Goal: Information Seeking & Learning: Compare options

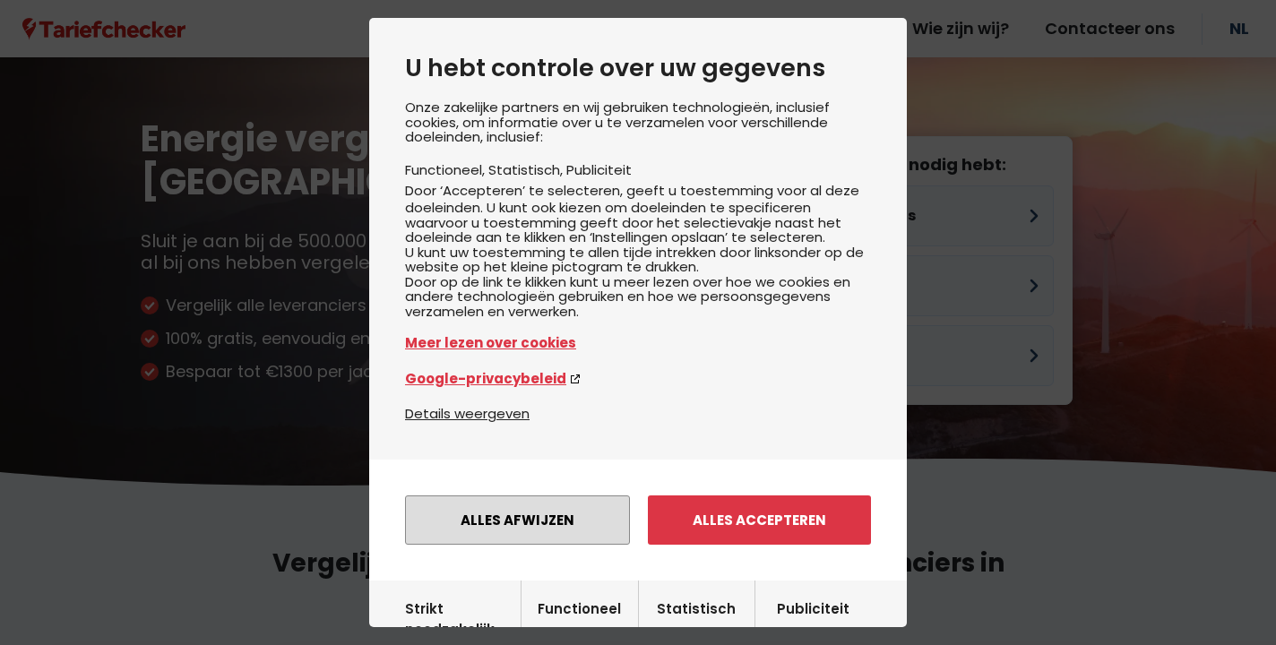
click at [518, 532] on button "Alles afwijzen" at bounding box center [517, 520] width 225 height 49
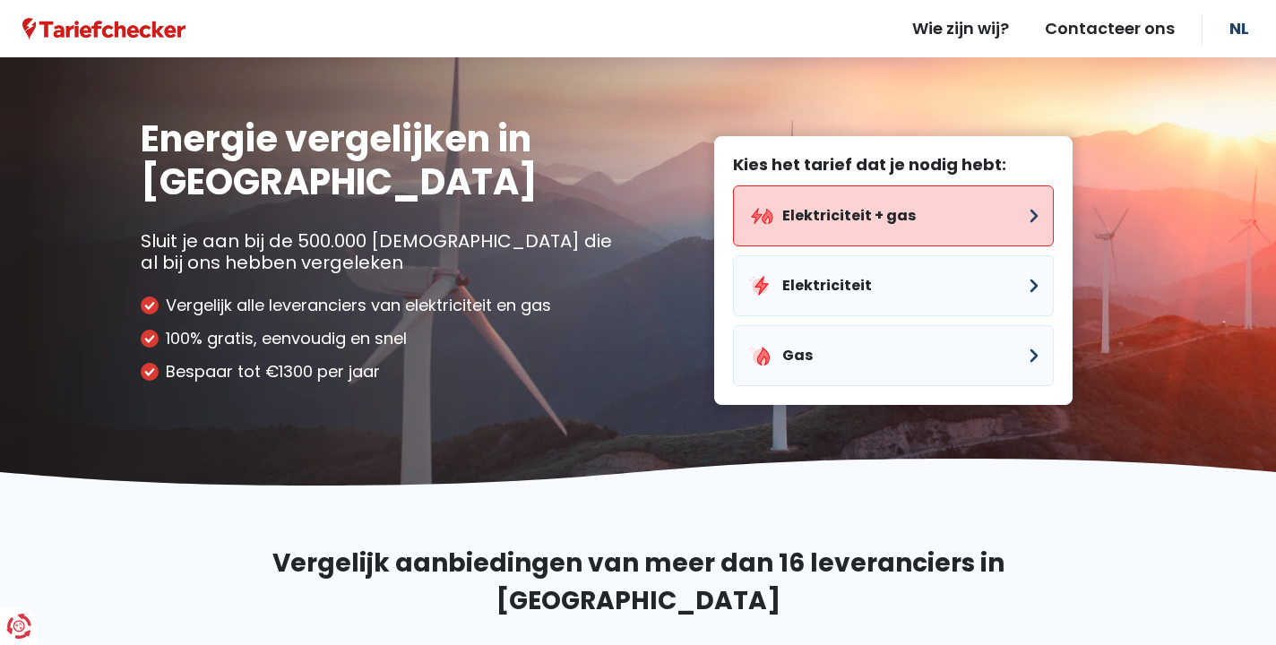
click at [876, 217] on button "Elektriciteit + gas" at bounding box center [893, 215] width 321 height 61
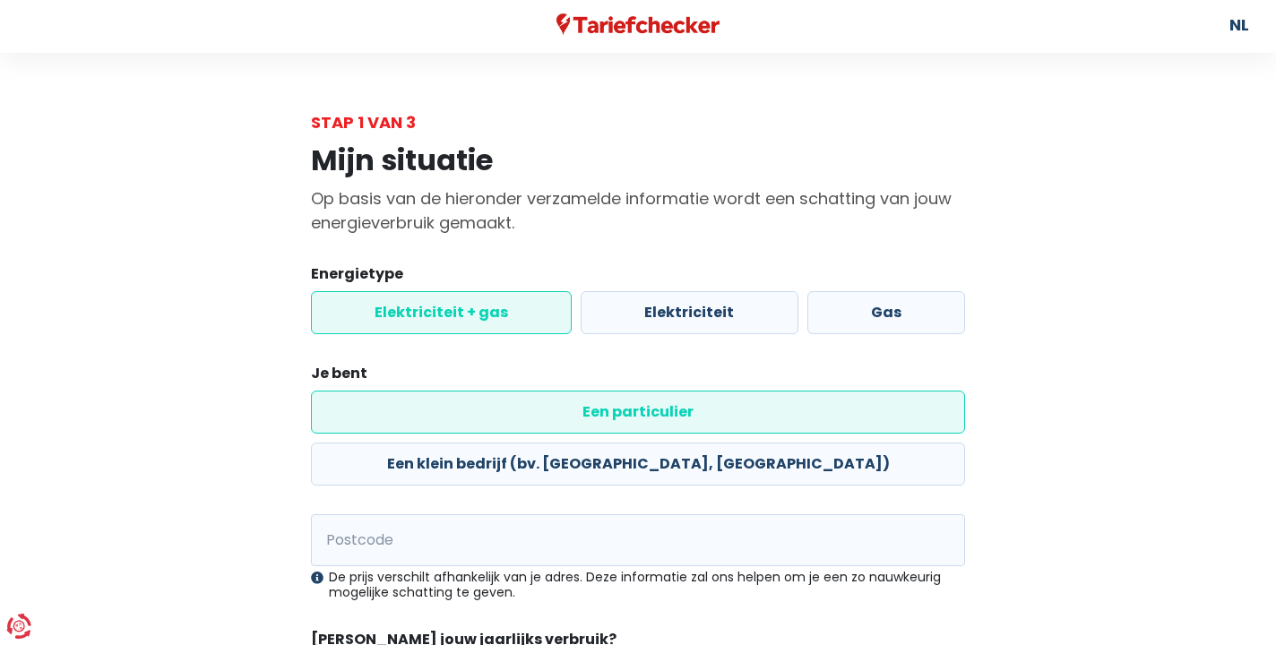
scroll to position [6, 0]
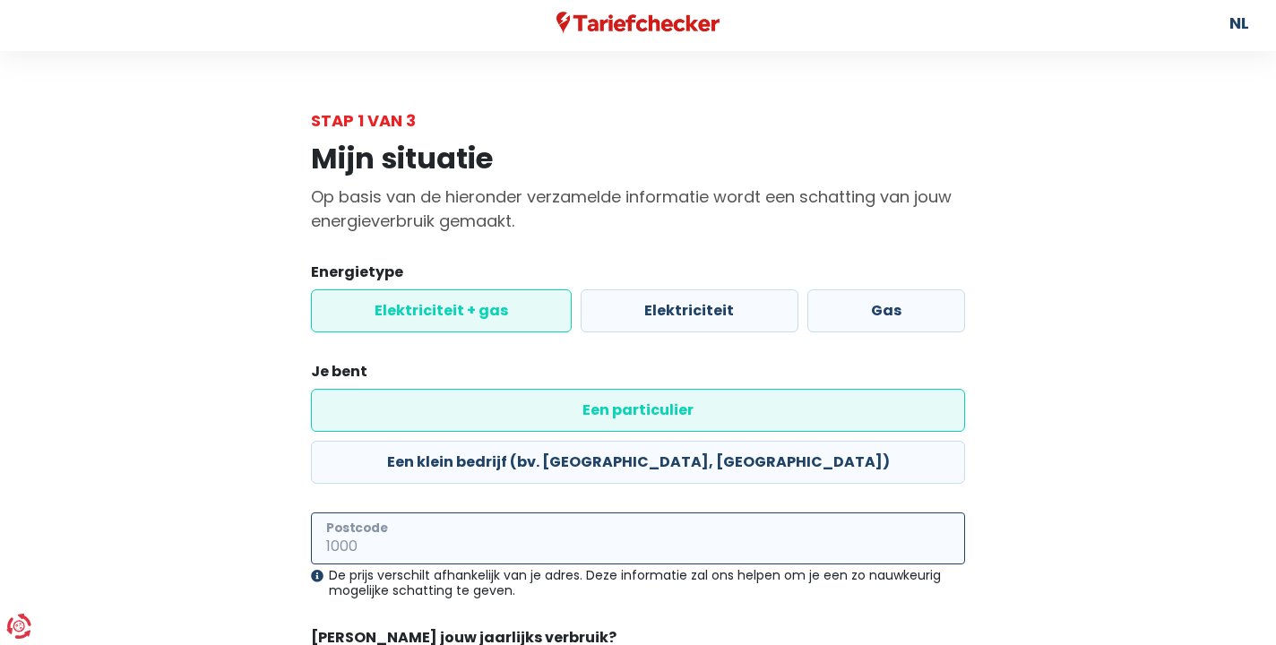
click at [457, 513] on input "Postcode" at bounding box center [638, 539] width 654 height 52
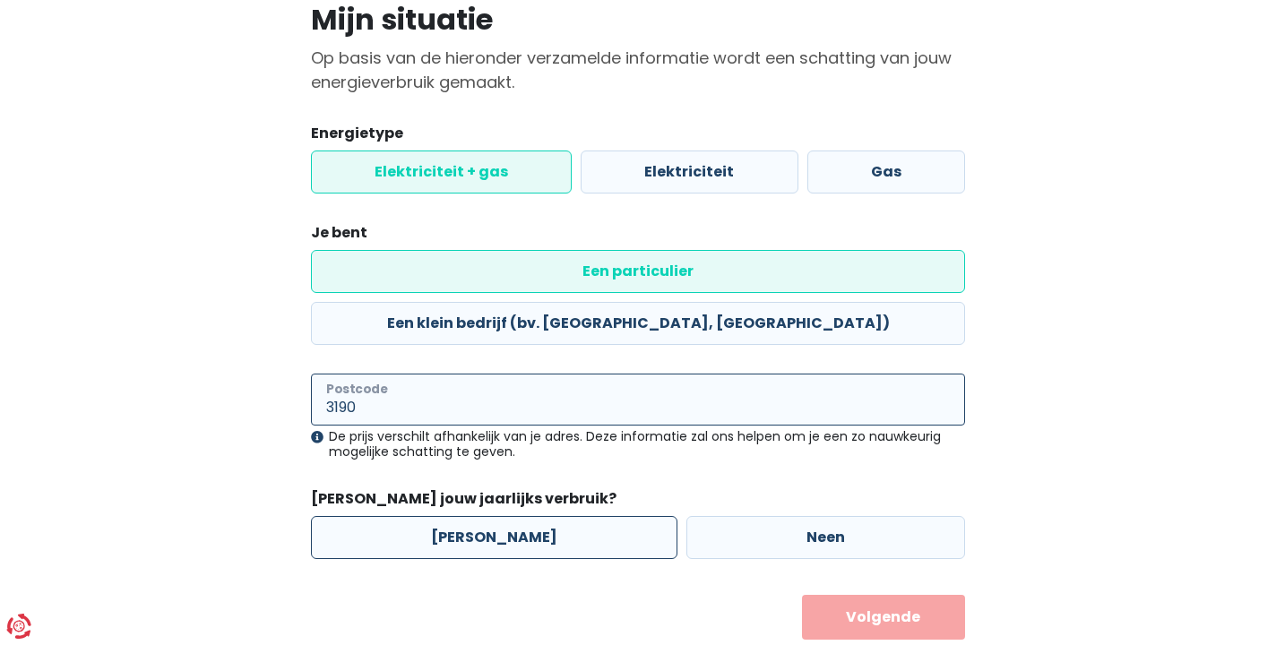
type input "3190"
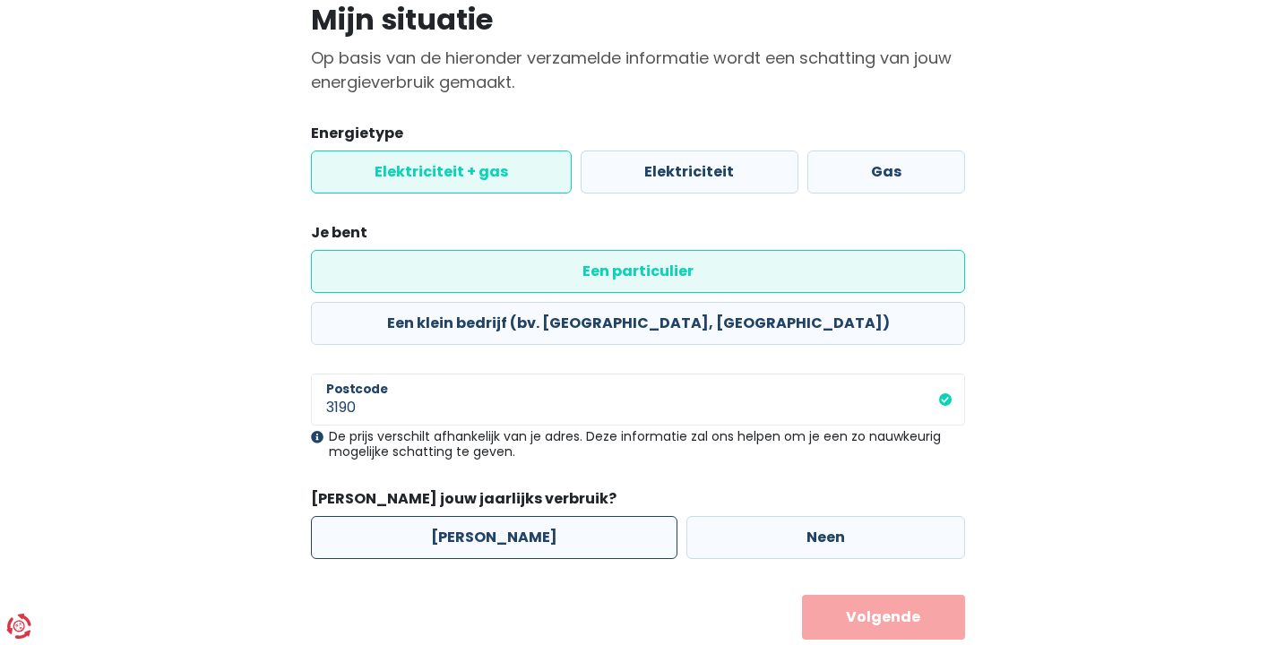
scroll to position [144, 0]
click at [462, 517] on label "Ja" at bounding box center [494, 538] width 367 height 43
click at [462, 517] on input "Ja" at bounding box center [494, 538] width 367 height 43
radio input "true"
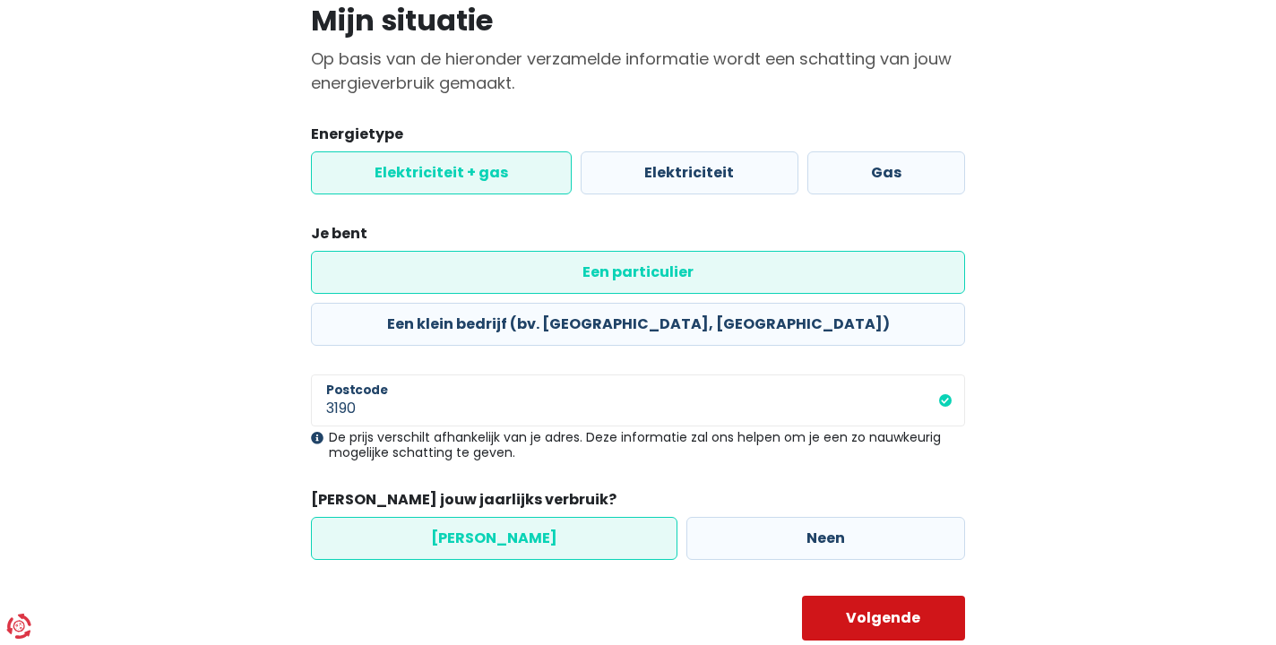
click at [878, 596] on button "Volgende" at bounding box center [884, 618] width 164 height 45
select select
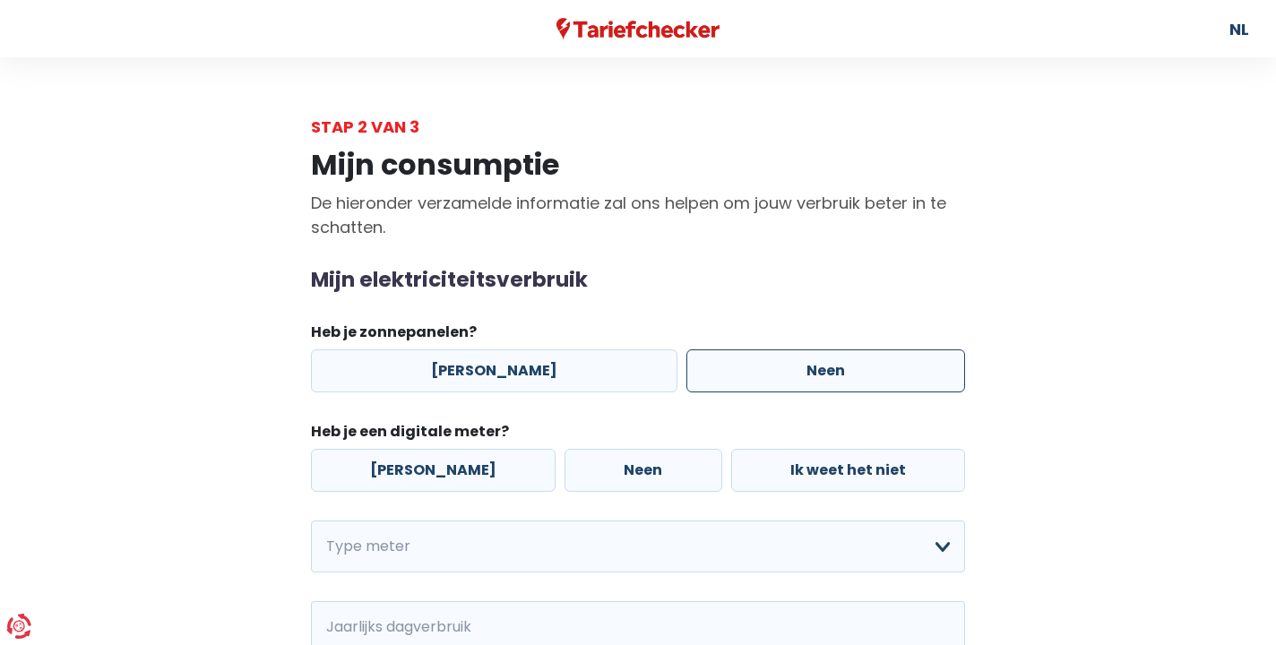
click at [753, 376] on label "Neen" at bounding box center [825, 370] width 279 height 43
click at [753, 376] on input "Neen" at bounding box center [825, 370] width 279 height 43
radio input "true"
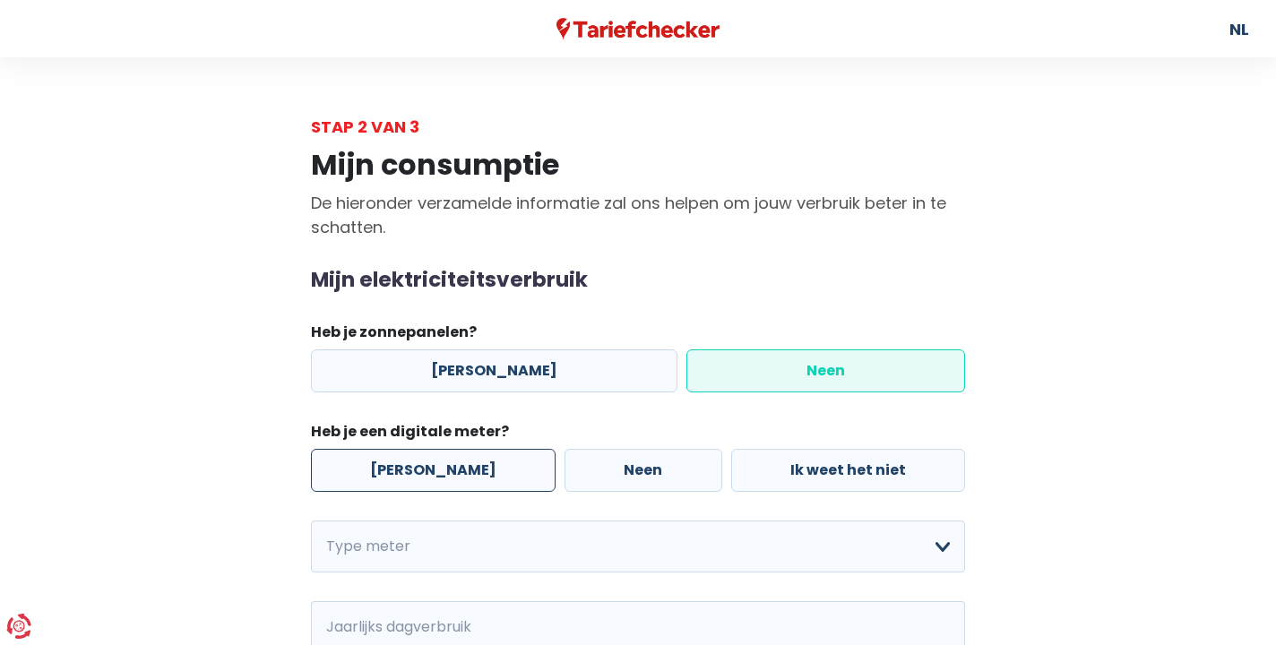
click at [418, 473] on label "Ja" at bounding box center [433, 470] width 245 height 43
click at [418, 473] on input "Ja" at bounding box center [433, 470] width 245 height 43
radio input "true"
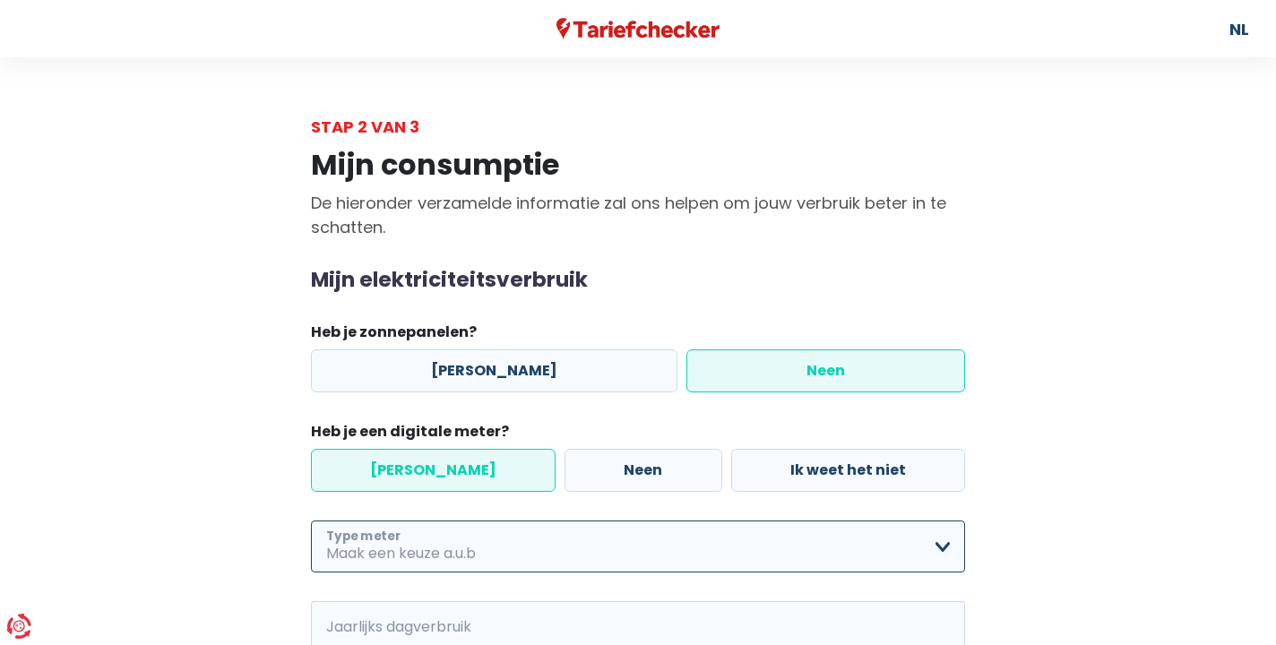
select select "day_night_bi_hourly"
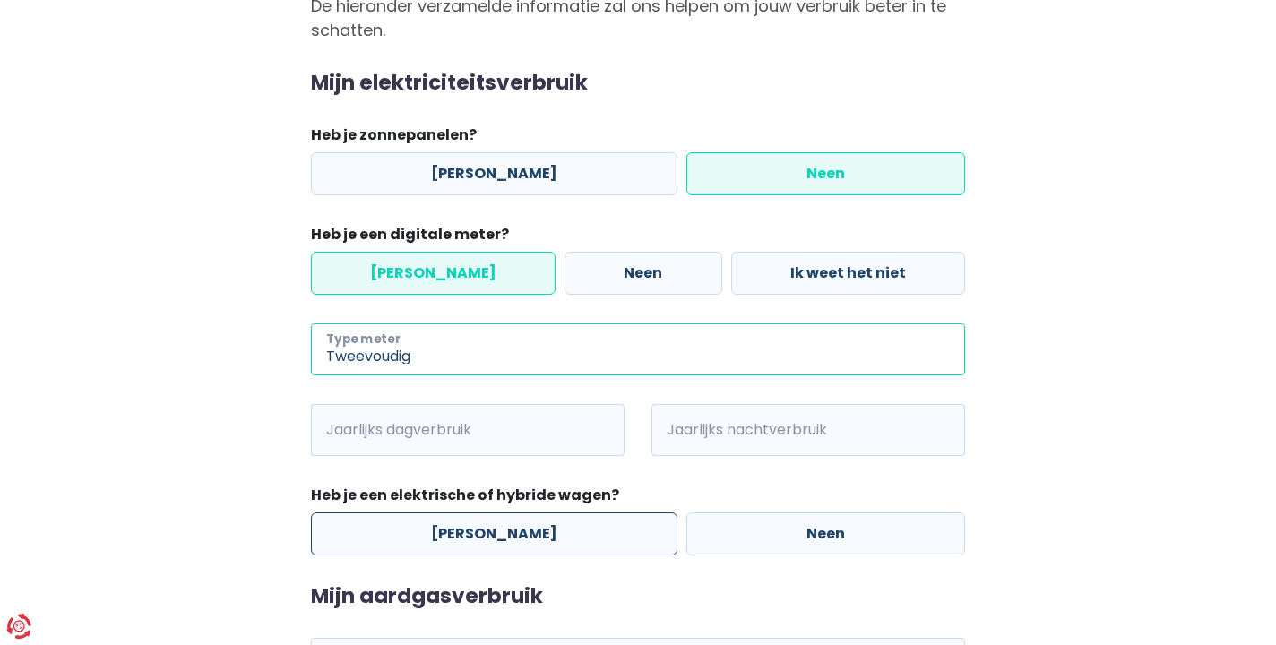
scroll to position [203, 0]
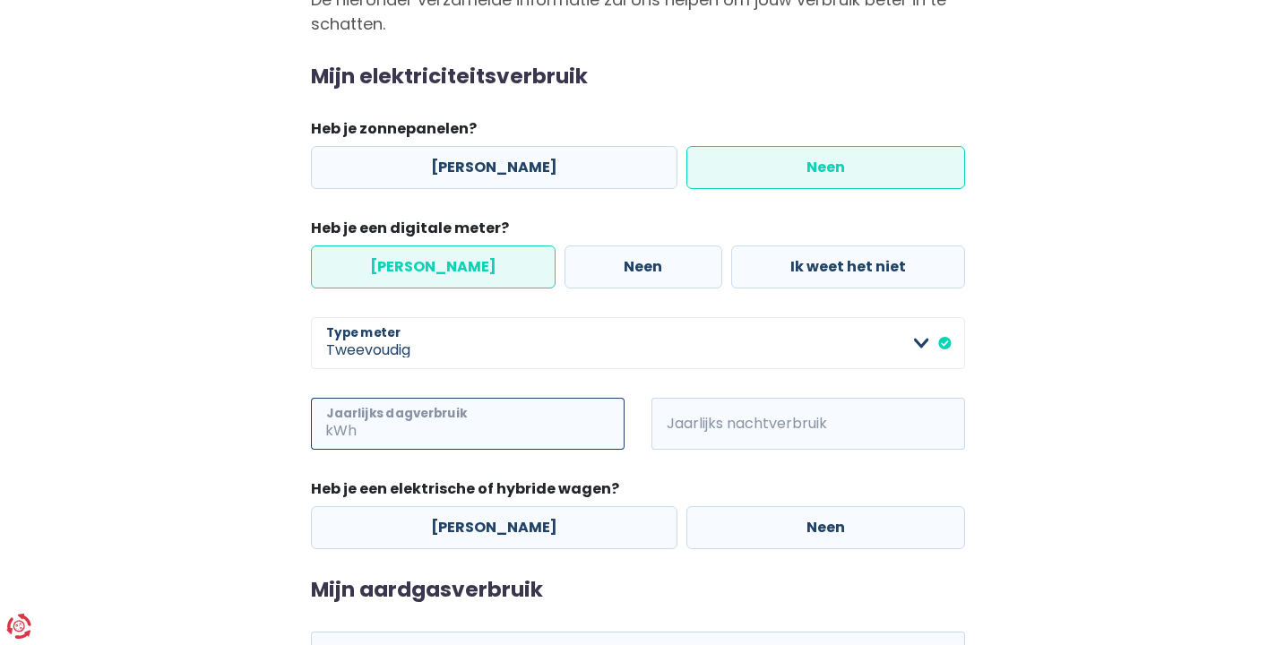
click at [423, 427] on input "Jaarlijks dagverbruik" at bounding box center [492, 424] width 264 height 52
type input "1171"
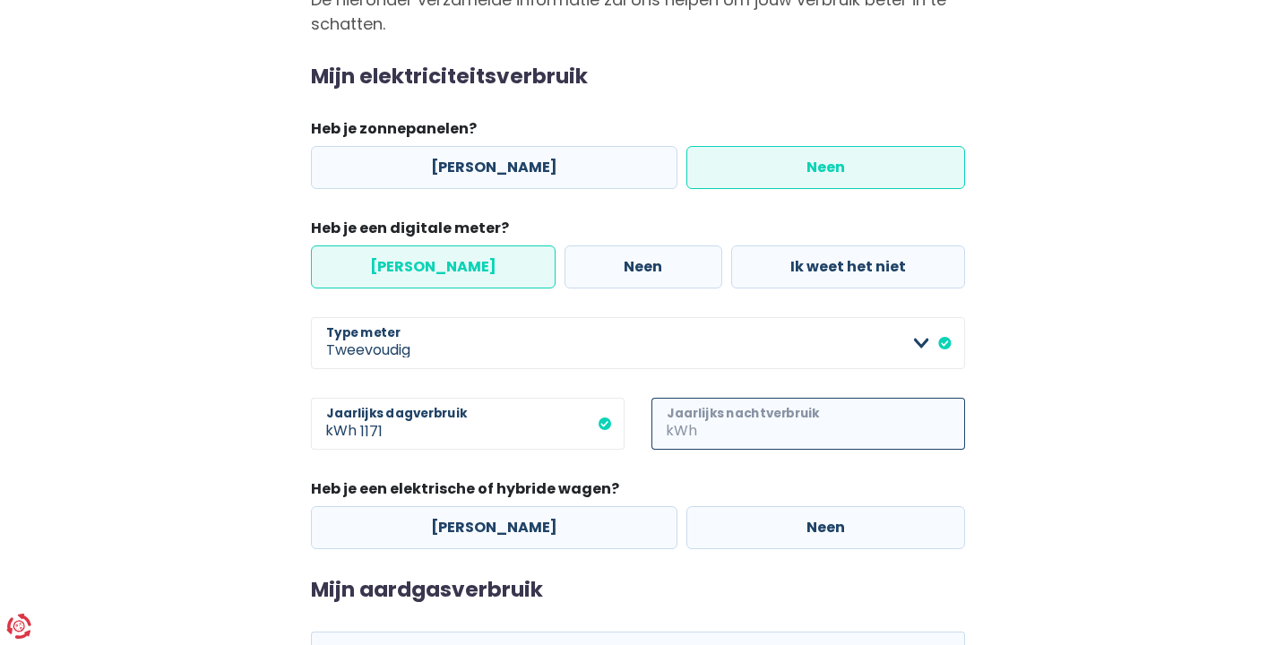
click at [735, 432] on input "Jaarlijks nachtverbruik" at bounding box center [833, 424] width 264 height 52
type input "1430"
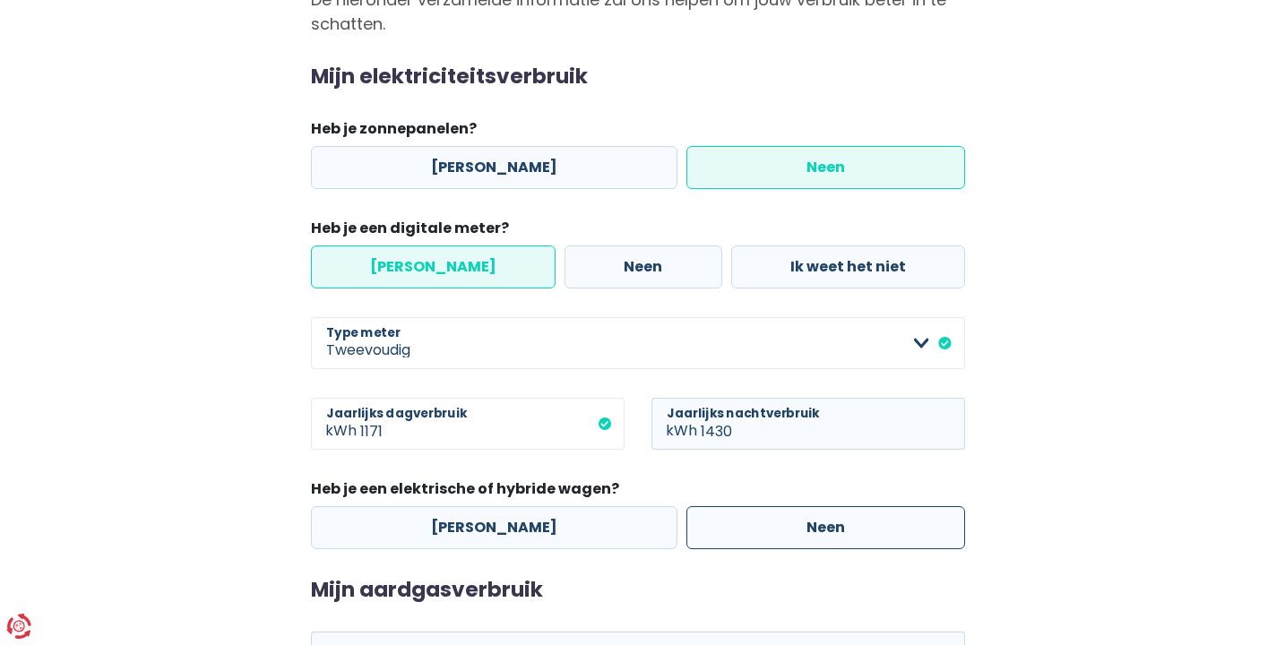
click at [775, 534] on label "Neen" at bounding box center [825, 527] width 279 height 43
click at [775, 534] on input "Neen" at bounding box center [825, 527] width 279 height 43
radio input "true"
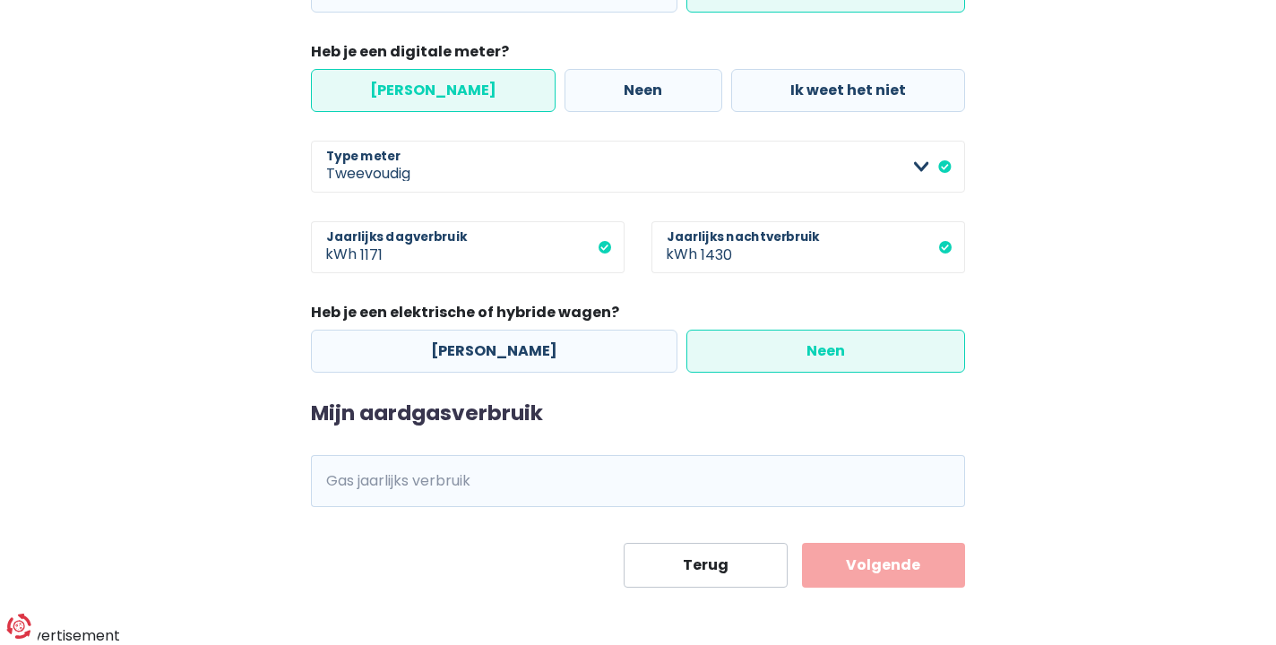
scroll to position [379, 0]
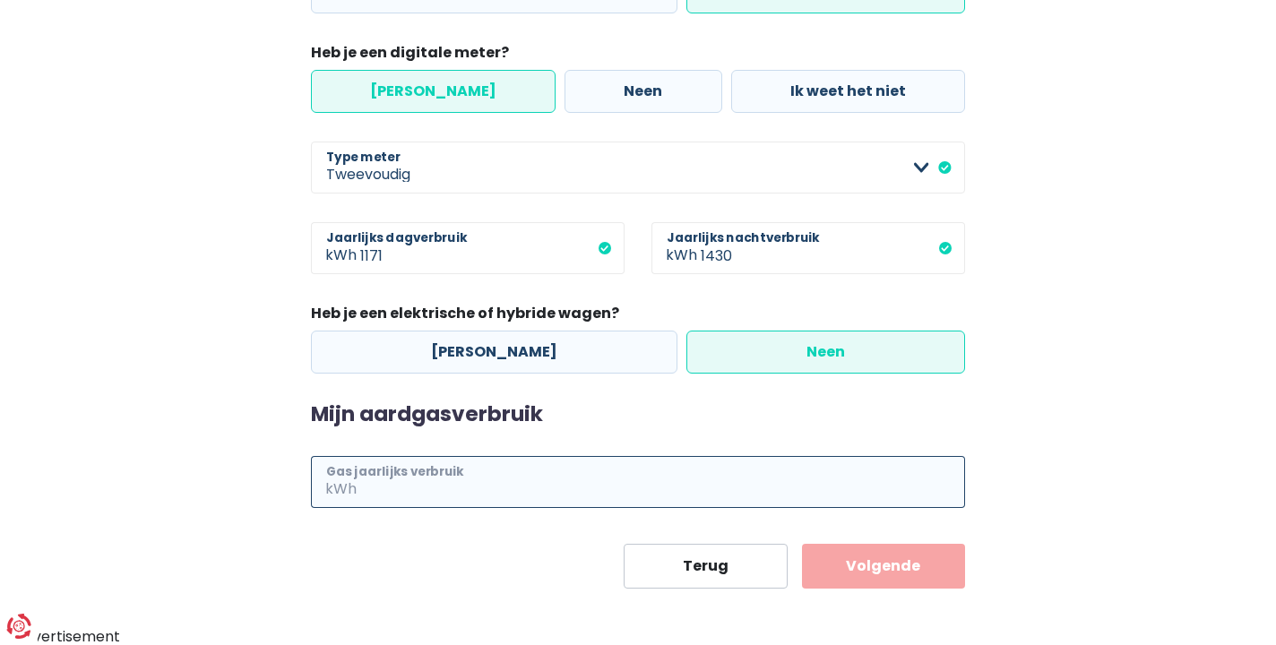
click at [455, 481] on input "Gas jaarlijks verbruik" at bounding box center [662, 482] width 605 height 52
type input "10309"
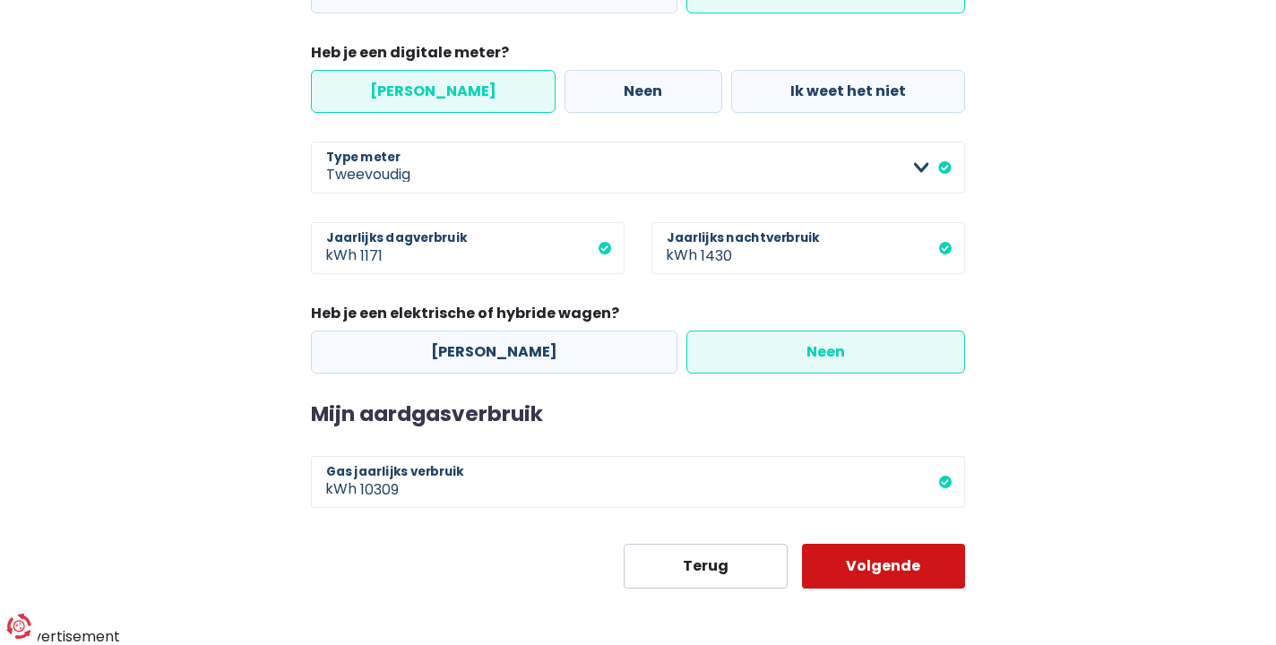
click at [850, 556] on button "Volgende" at bounding box center [884, 566] width 164 height 45
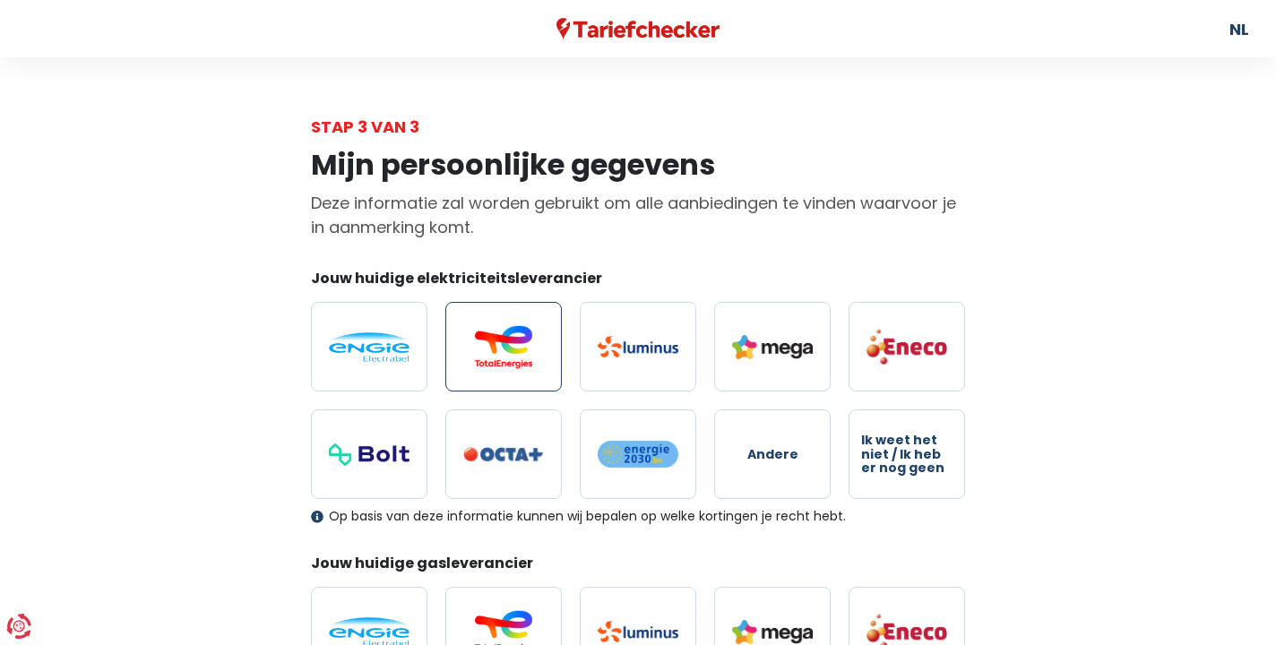
click at [502, 332] on img at bounding box center [503, 346] width 81 height 43
click at [502, 332] on input "radio" at bounding box center [503, 347] width 116 height 90
radio input "true"
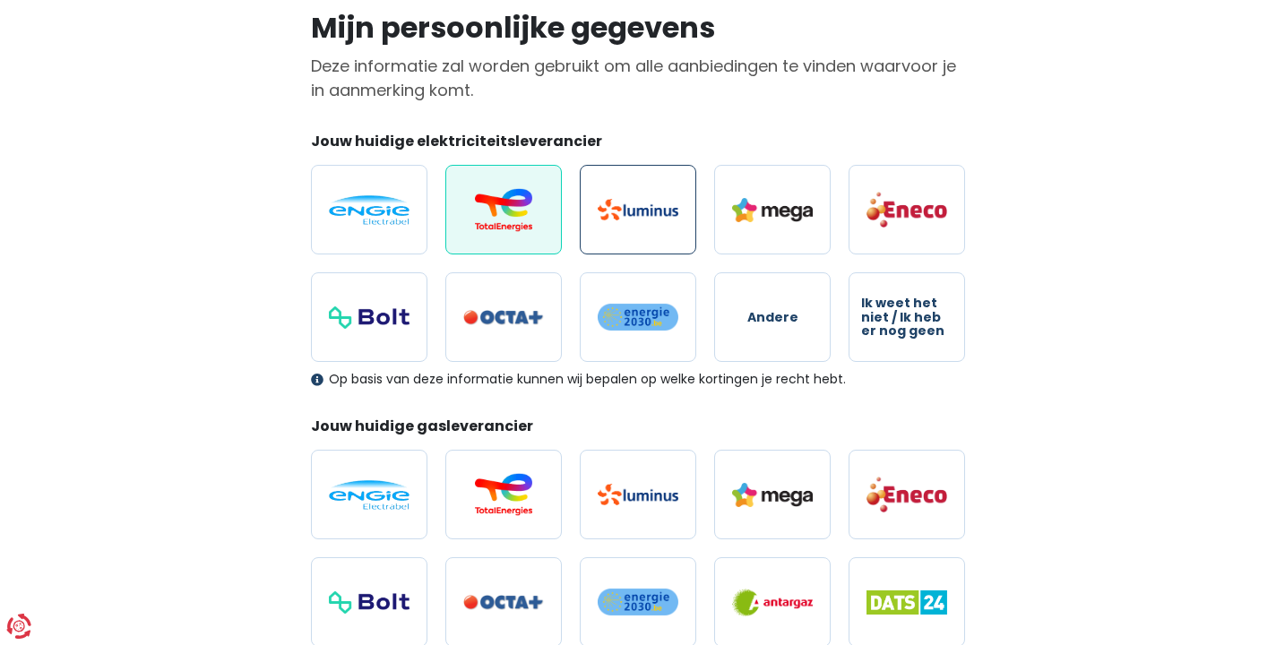
scroll to position [146, 0]
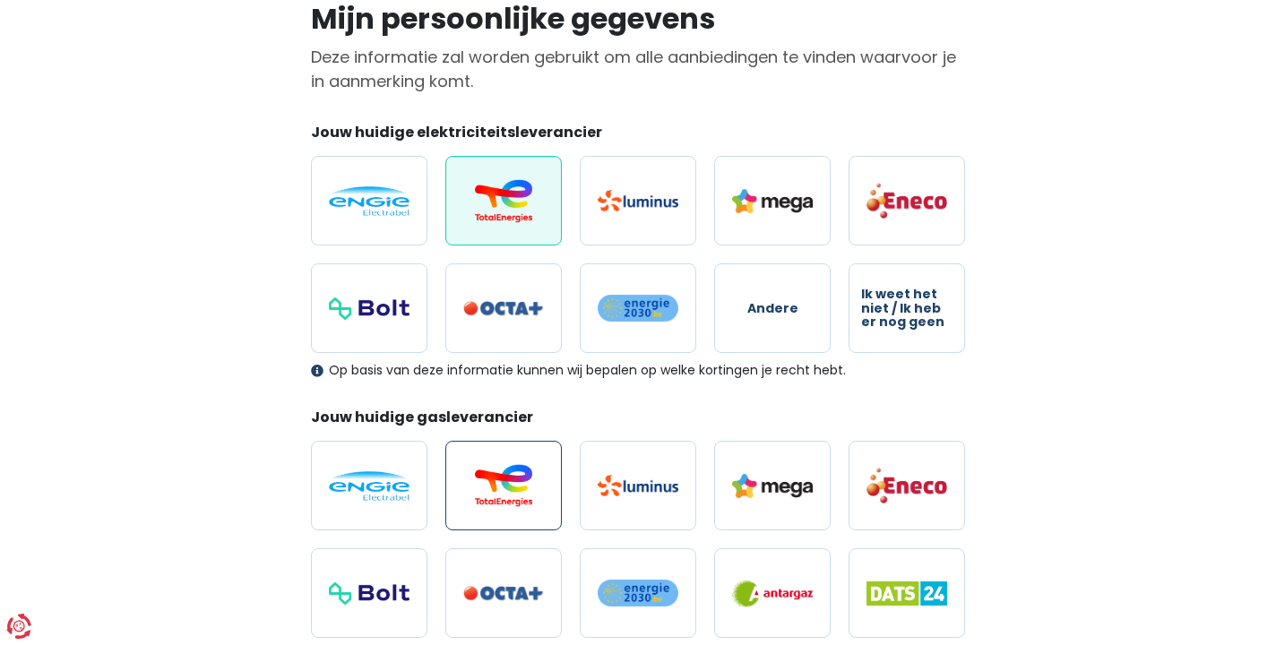
click at [522, 482] on img at bounding box center [503, 485] width 81 height 43
click at [522, 482] on input "radio" at bounding box center [503, 486] width 116 height 90
radio input "true"
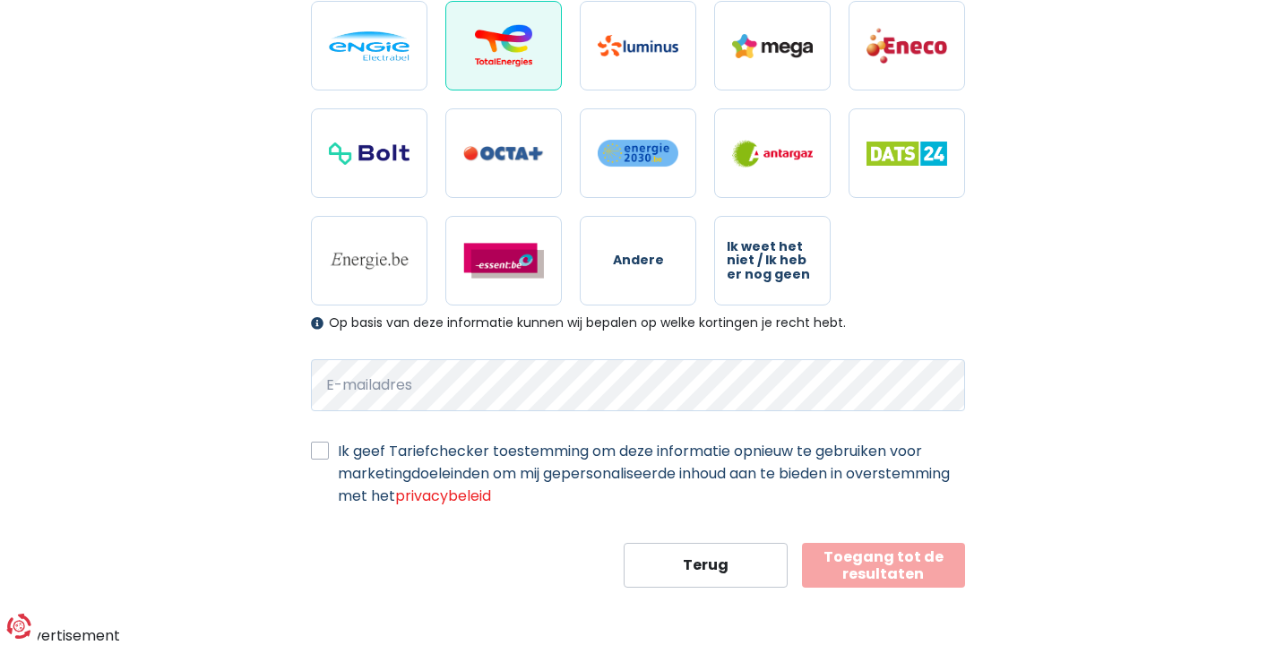
scroll to position [585, 0]
click at [338, 446] on label "Ik geef Tariefchecker toestemming om deze informatie opnieuw te gebruiken voor …" at bounding box center [651, 474] width 627 height 67
click at [317, 446] on input "Ik geef Tariefchecker toestemming om deze informatie opnieuw te gebruiken voor …" at bounding box center [320, 450] width 18 height 18
checkbox input "true"
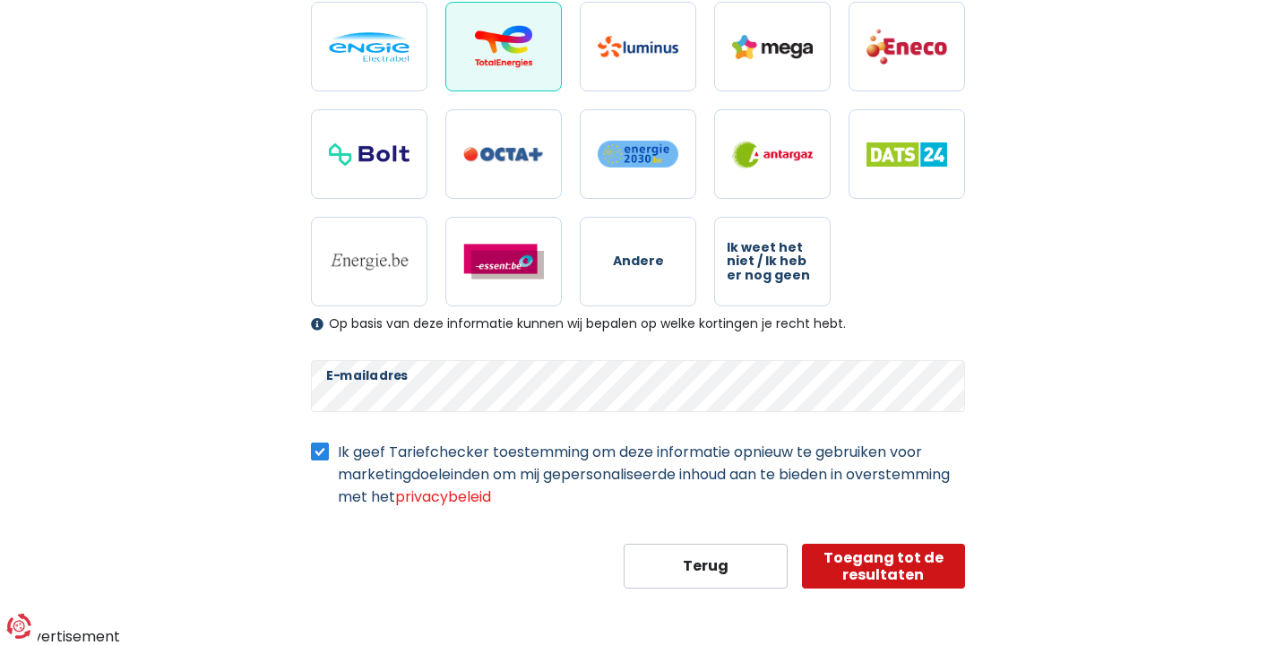
click at [843, 556] on button "Toegang tot de resultaten" at bounding box center [884, 566] width 164 height 45
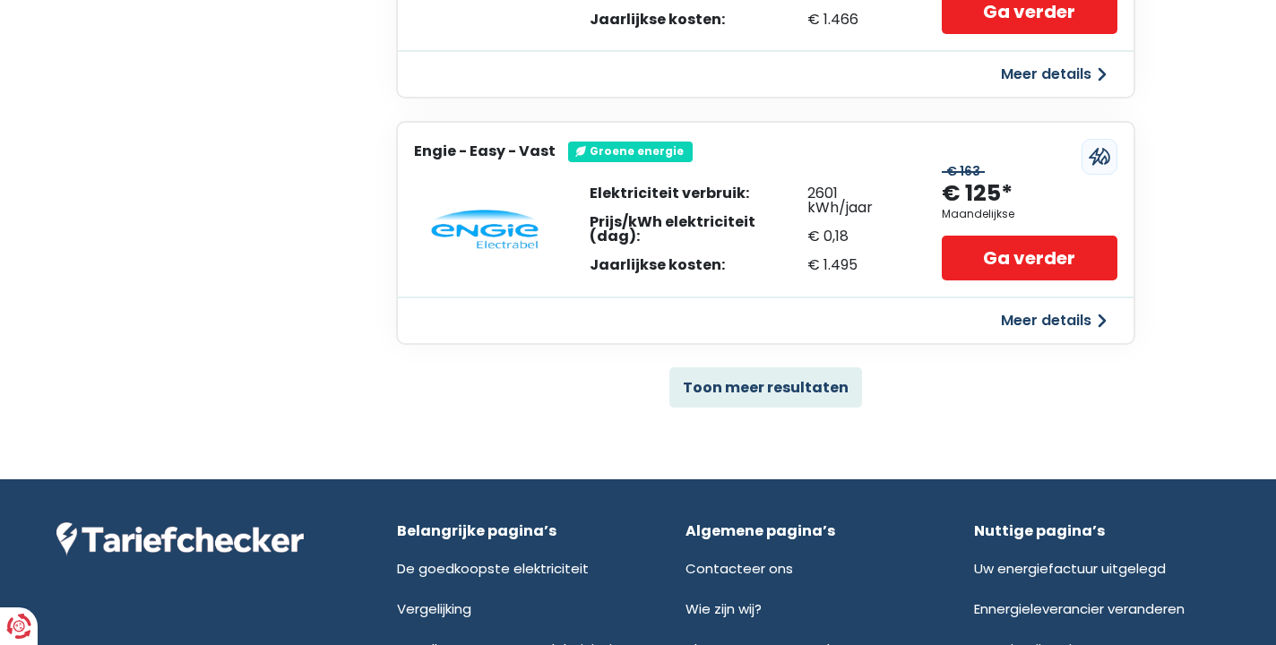
scroll to position [1244, 0]
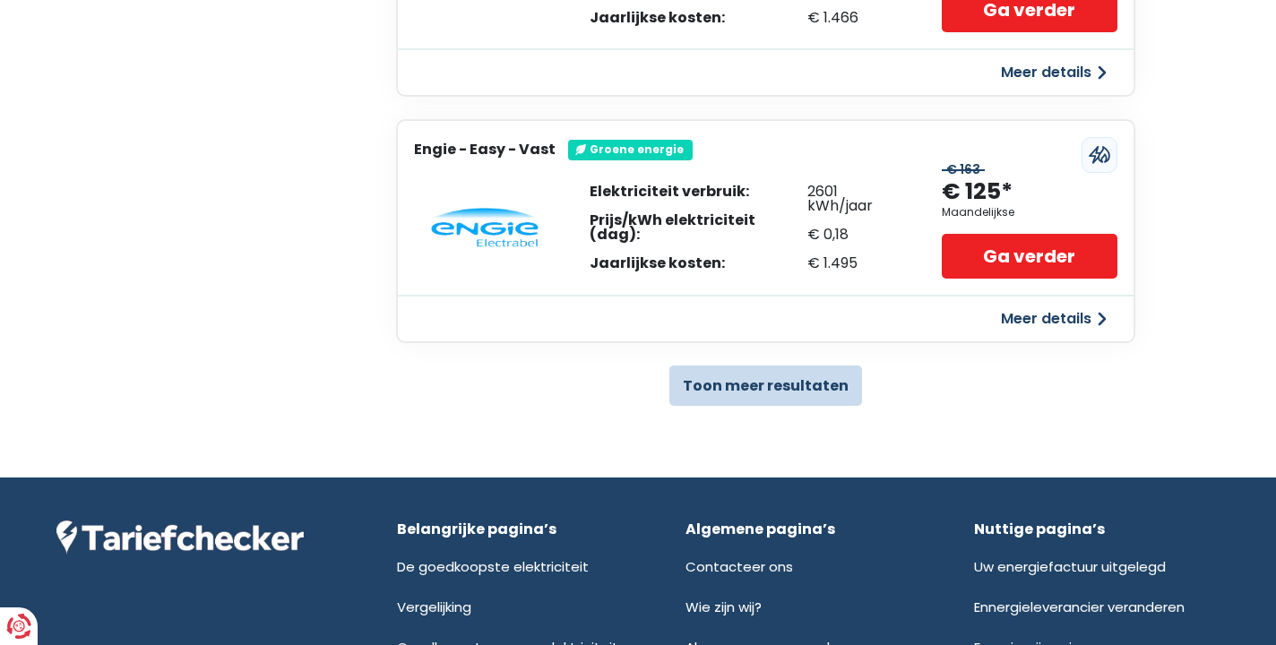
click at [798, 366] on button "Toon meer resultaten" at bounding box center [765, 386] width 193 height 40
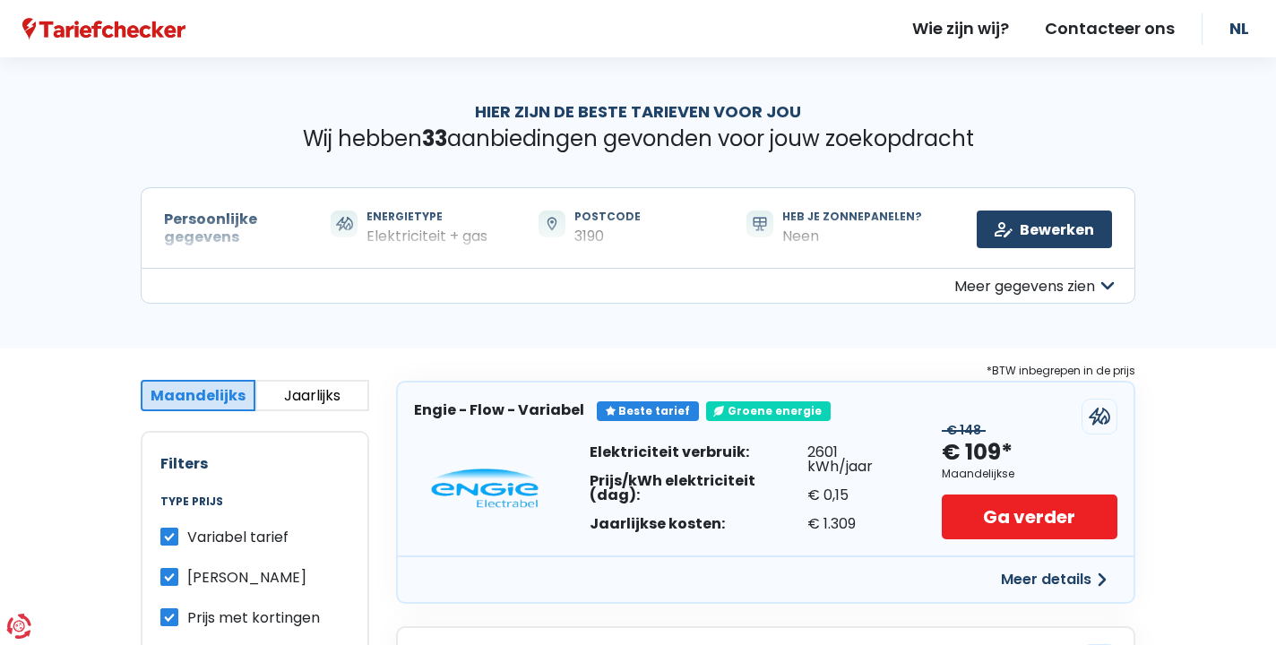
scroll to position [0, 0]
click at [1045, 575] on button "Meer details" at bounding box center [1053, 580] width 127 height 32
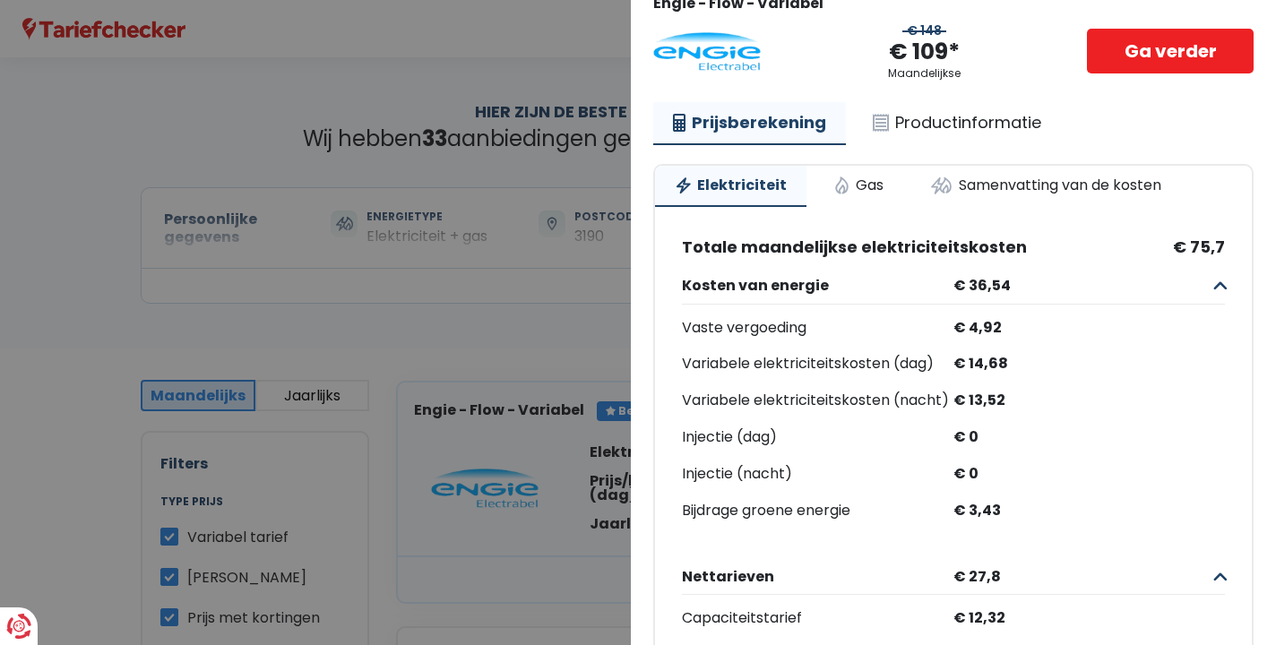
scroll to position [117, 0]
click at [859, 188] on link "Gas" at bounding box center [859, 186] width 90 height 39
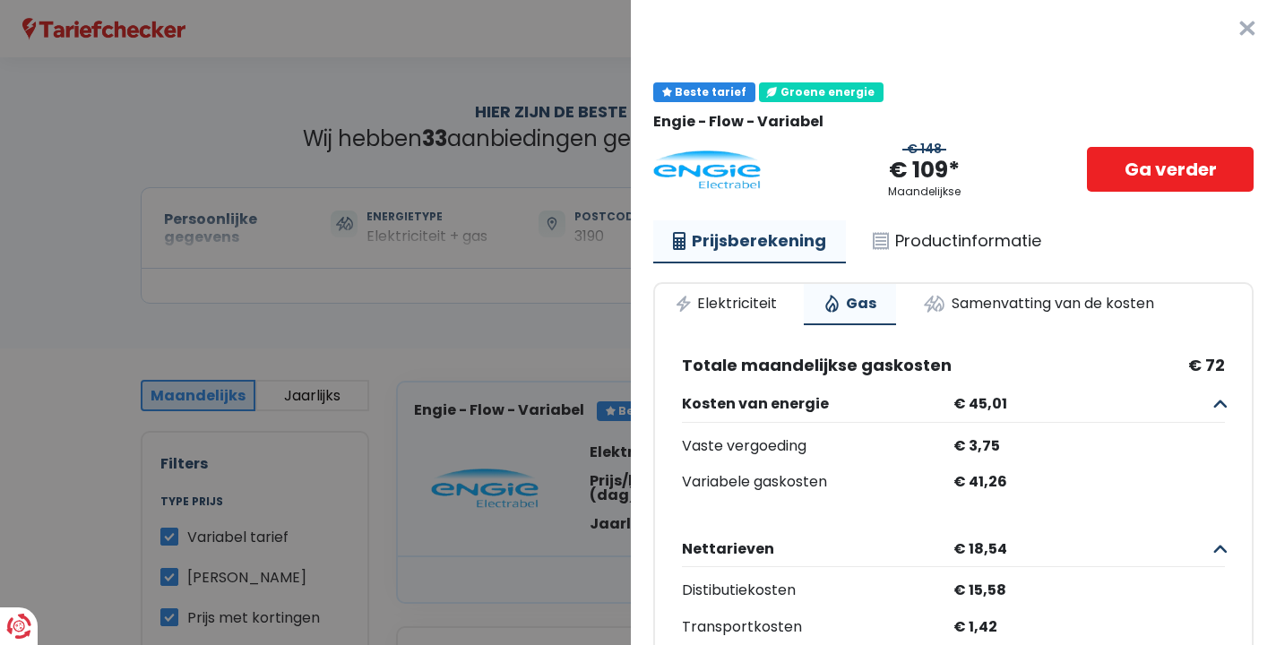
scroll to position [0, 0]
click at [1006, 306] on link "Samenvatting van de kosten" at bounding box center [1038, 303] width 271 height 39
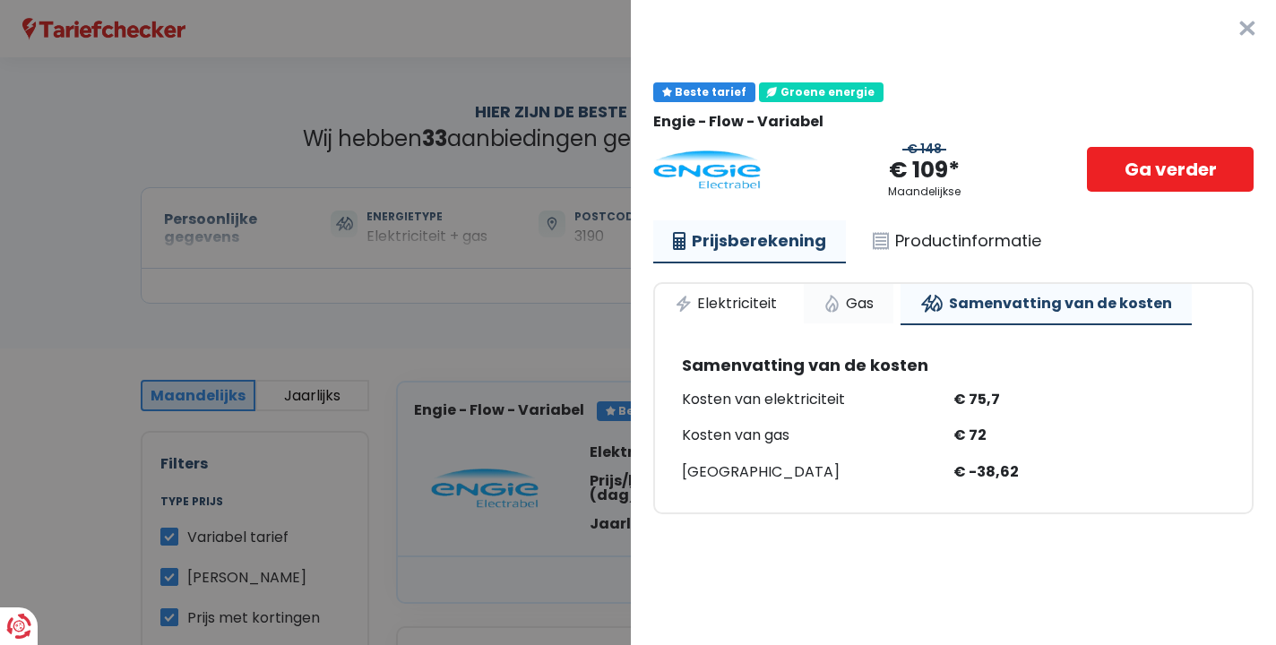
click at [848, 300] on link "Gas" at bounding box center [849, 303] width 90 height 39
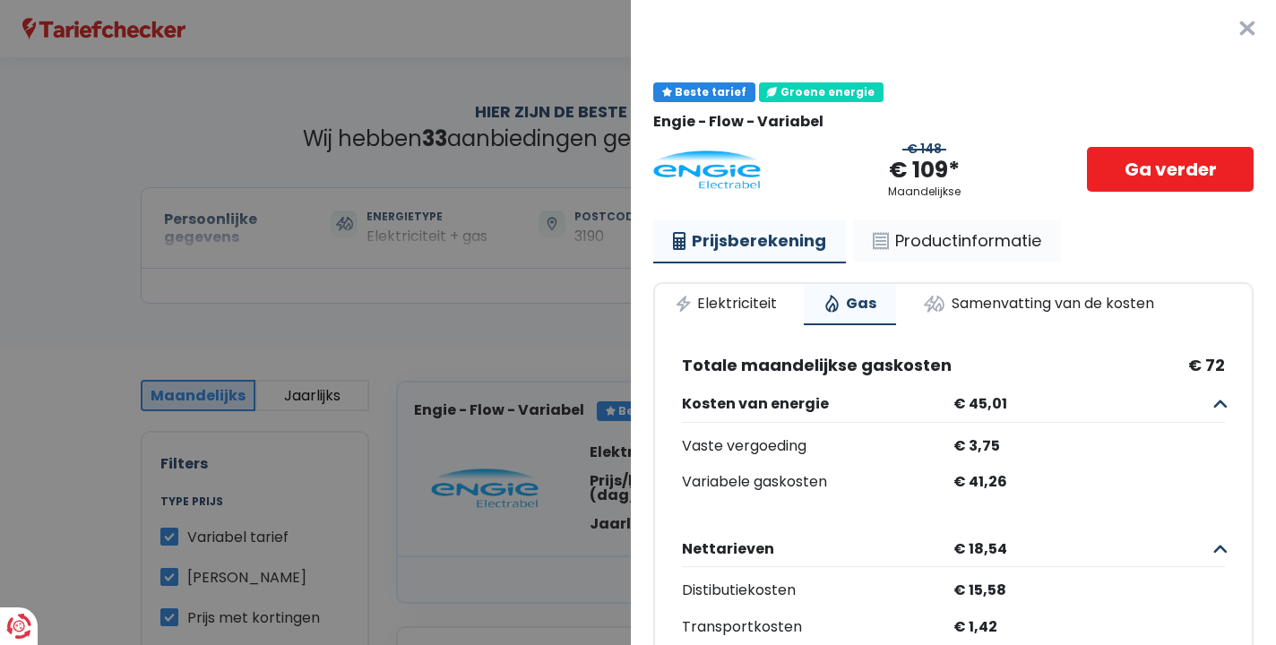
click at [943, 242] on link "Productinformatie" at bounding box center [957, 240] width 208 height 41
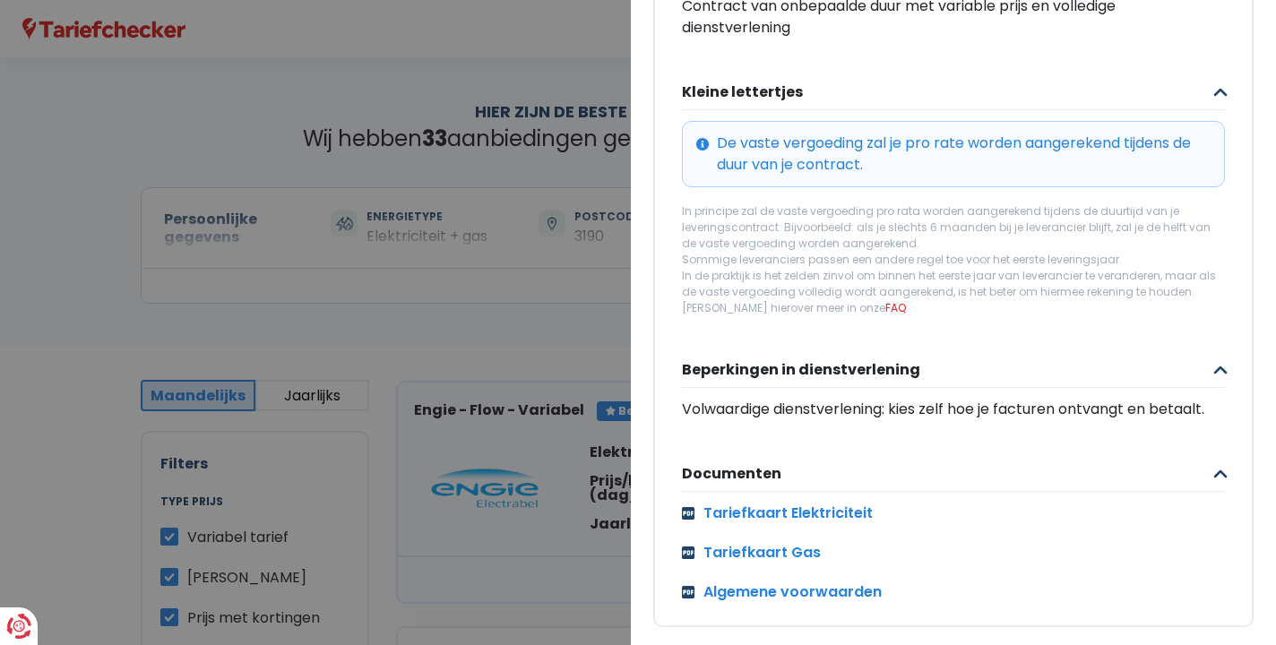
scroll to position [729, 0]
click at [837, 592] on link "Algemene voorwaarden" at bounding box center [953, 593] width 543 height 22
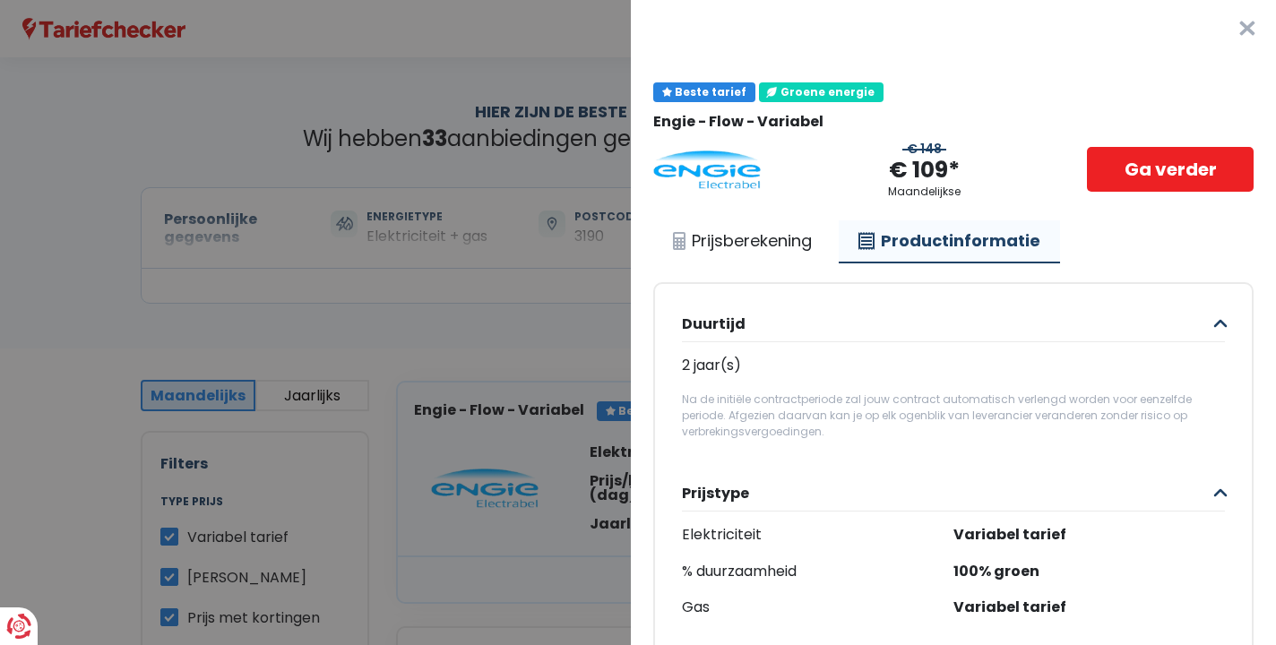
scroll to position [0, 0]
click at [1182, 177] on link "Ga verder" at bounding box center [1170, 169] width 167 height 45
click at [1248, 30] on button "×" at bounding box center [1247, 28] width 57 height 57
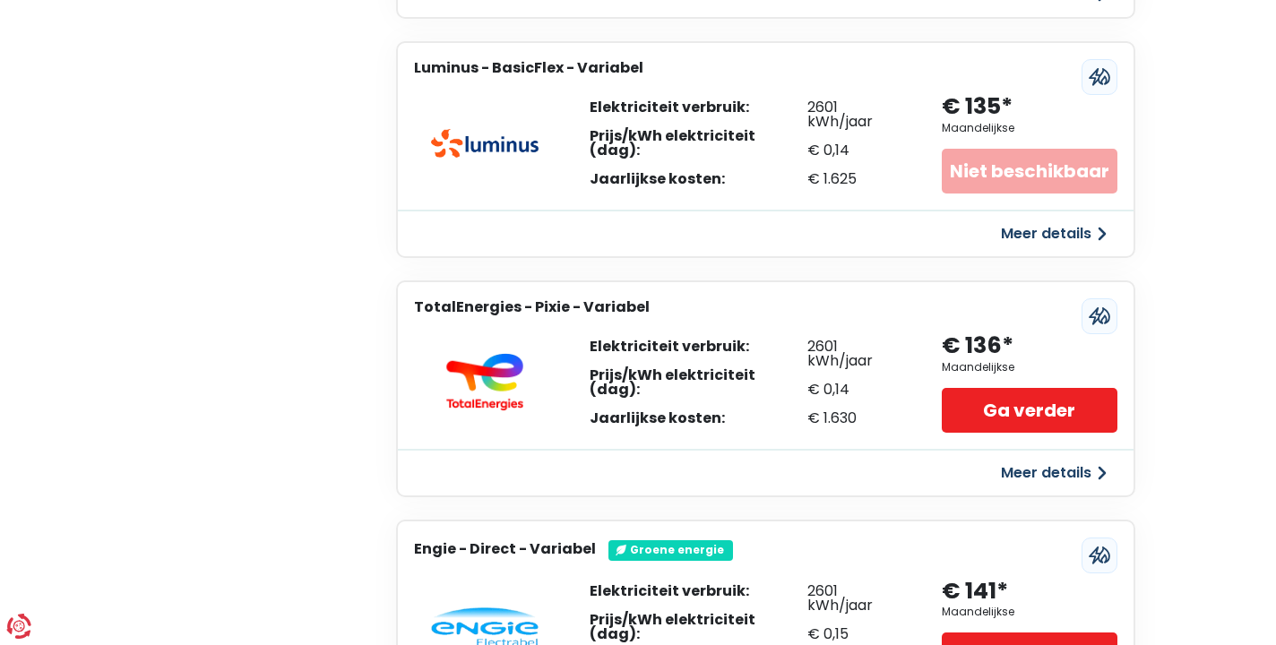
scroll to position [2453, 0]
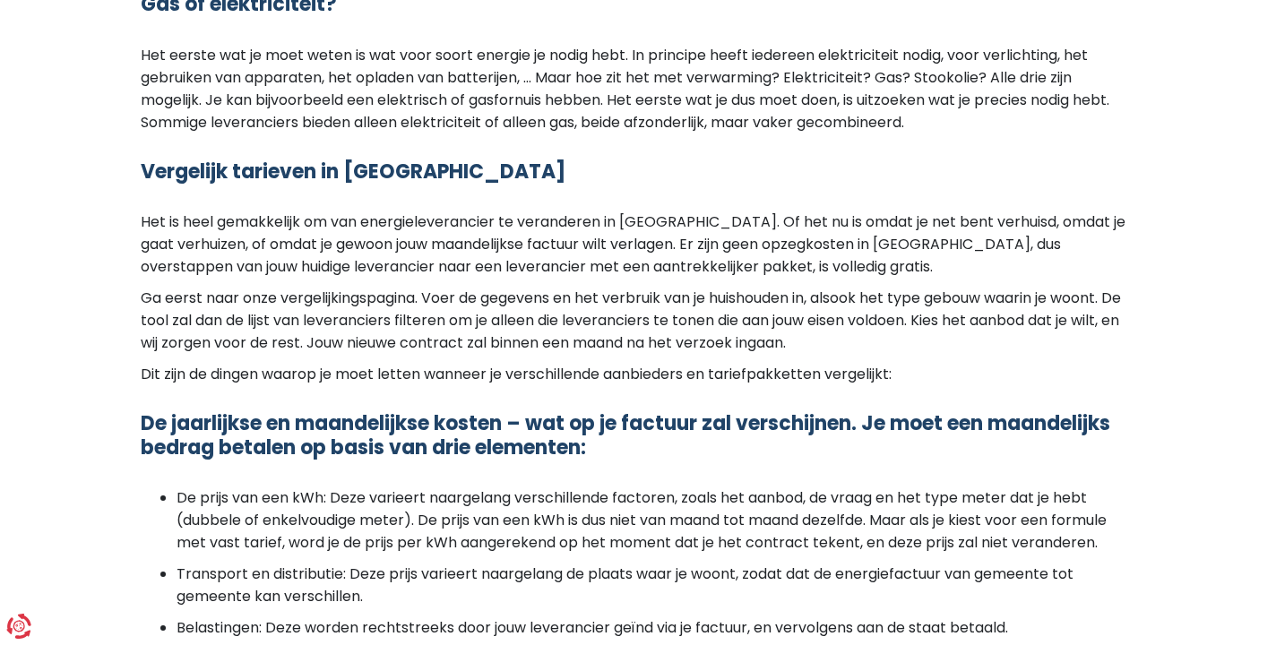
scroll to position [2175, 0]
